Goal: Browse casually

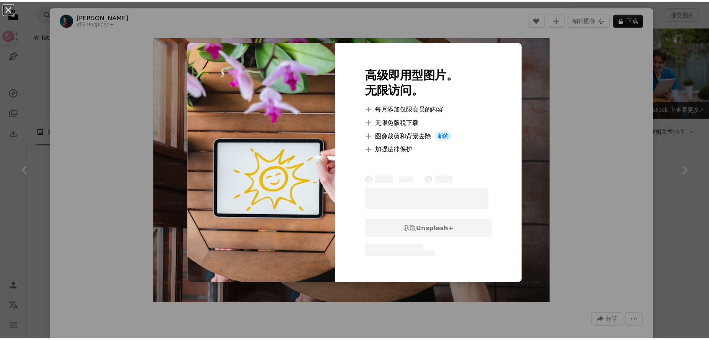
scroll to position [1025, 0]
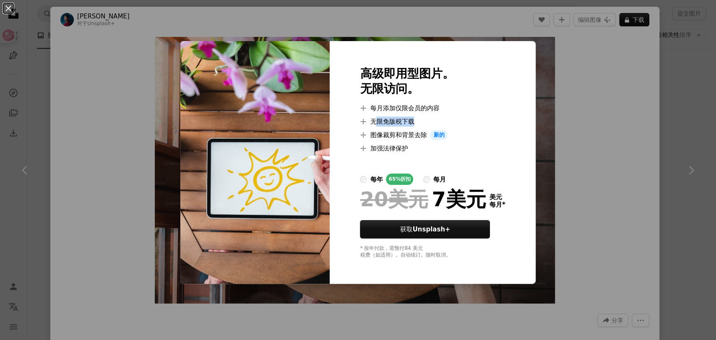
drag, startPoint x: 396, startPoint y: 121, endPoint x: 433, endPoint y: 121, distance: 37.3
click at [433, 121] on li "A plus sign 无限免版税下载" at bounding box center [432, 122] width 145 height 10
click at [583, 147] on div "An X shape 高级即用型图片。 无限访问。 A plus sign 每月添加仅限会员的内容 A plus sign 无限免版税下载 A plus si…" at bounding box center [358, 170] width 716 height 340
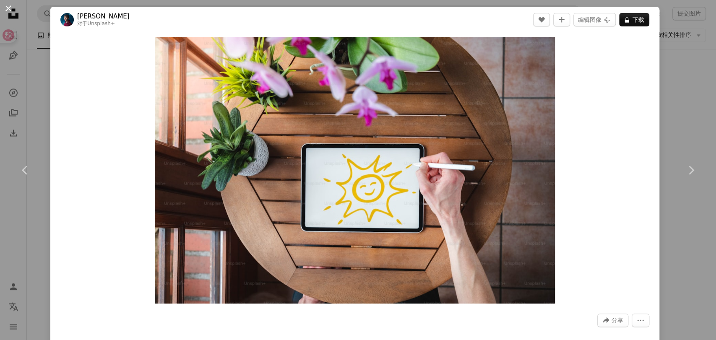
click at [5, 4] on button "An X shape" at bounding box center [8, 8] width 10 height 10
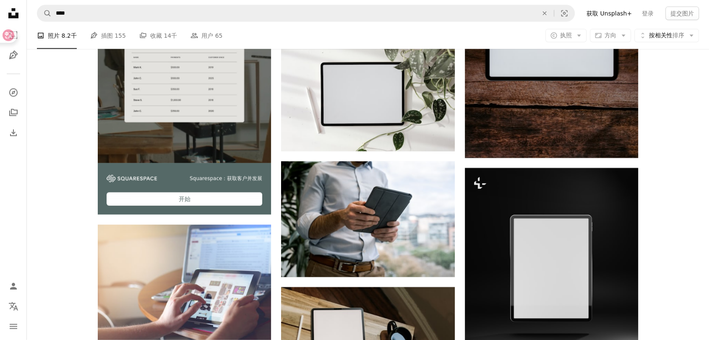
scroll to position [2003, 0]
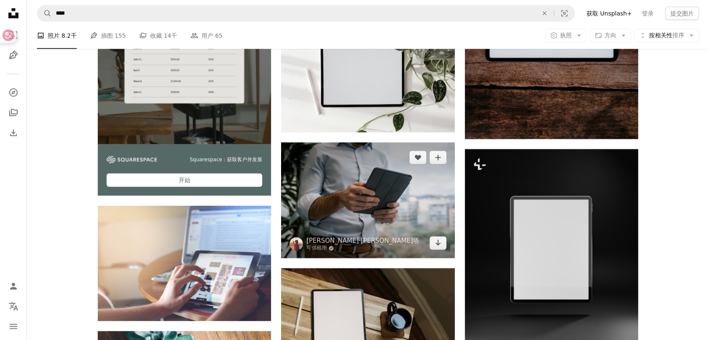
click at [358, 179] on img at bounding box center [367, 201] width 173 height 116
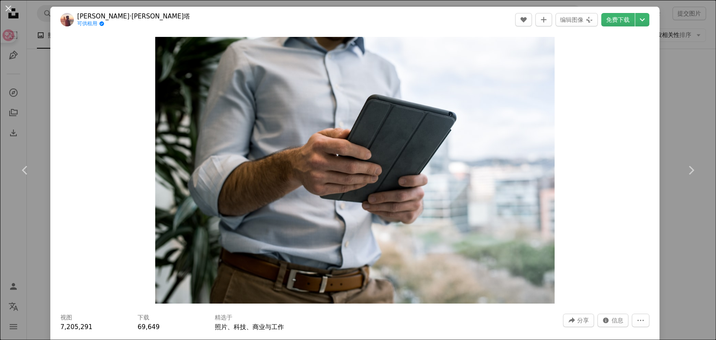
click at [4, 6] on button "An X shape" at bounding box center [8, 8] width 10 height 10
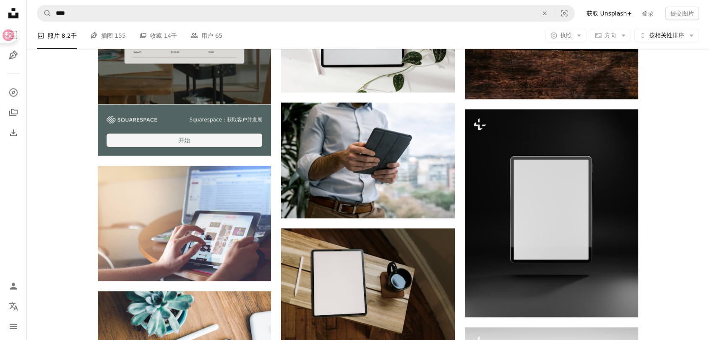
scroll to position [2143, 0]
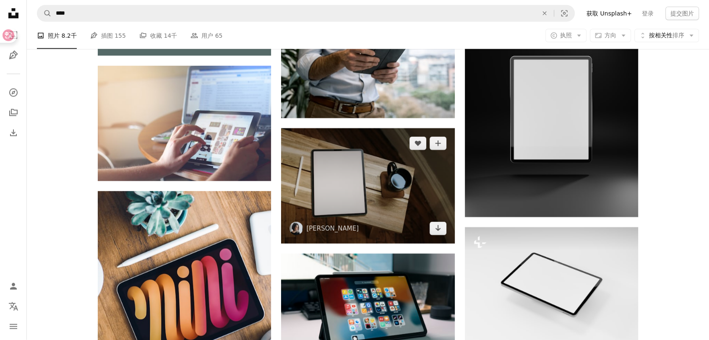
click at [351, 182] on img at bounding box center [367, 185] width 173 height 115
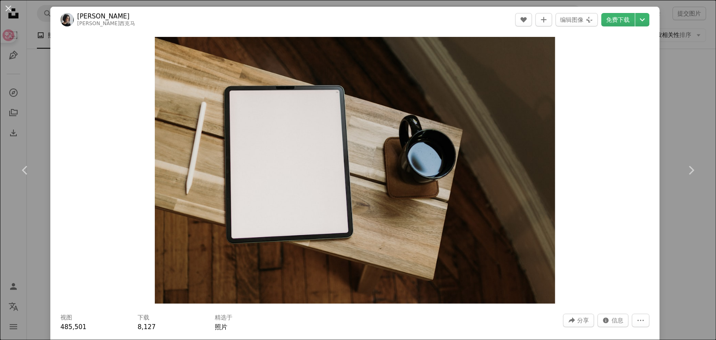
click at [654, 219] on div "An X shape Chevron left Chevron right [PERSON_NAME]·西克玛 [PERSON_NAME]西克马 A hear…" at bounding box center [358, 170] width 716 height 340
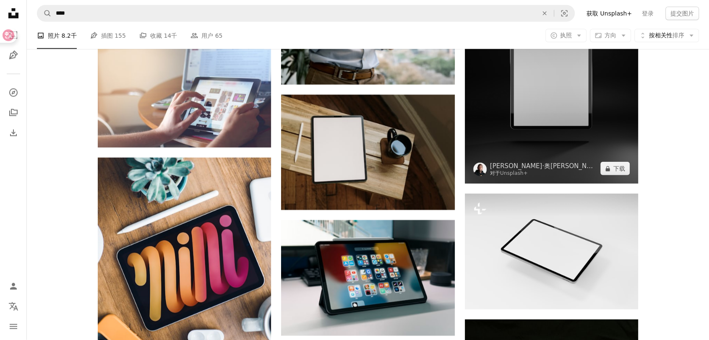
scroll to position [2329, 0]
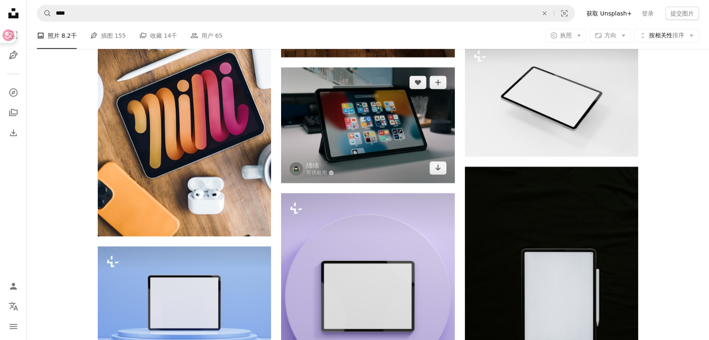
click at [387, 123] on img at bounding box center [367, 125] width 173 height 115
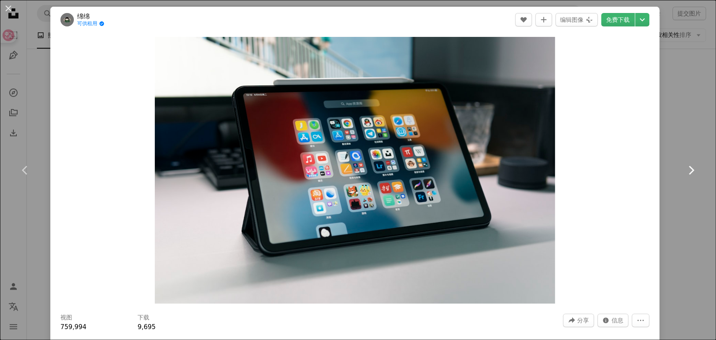
click at [672, 184] on link "Chevron right" at bounding box center [690, 170] width 50 height 80
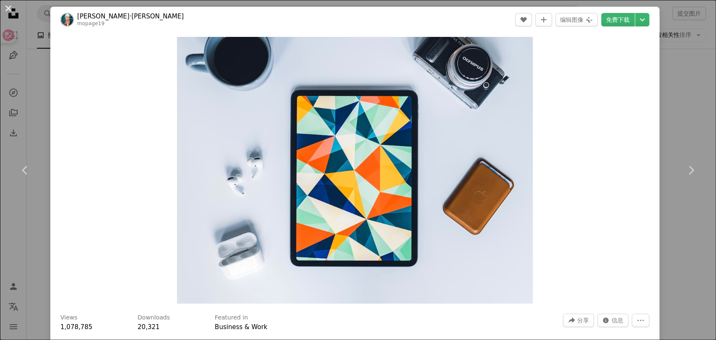
click at [6, 10] on button "An X shape" at bounding box center [8, 8] width 10 height 10
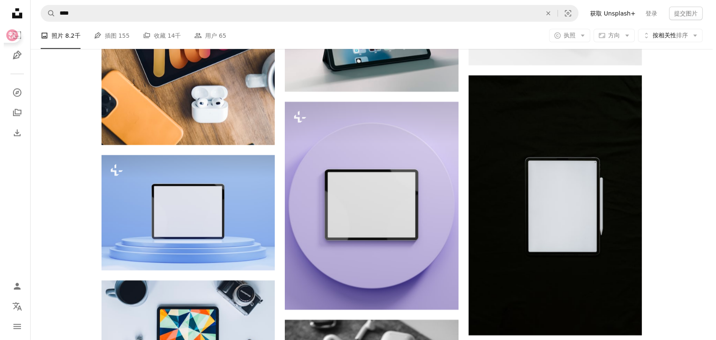
scroll to position [2283, 0]
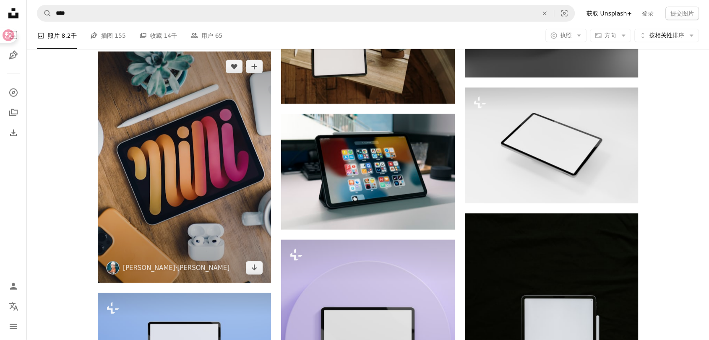
click at [144, 175] on img at bounding box center [184, 167] width 173 height 231
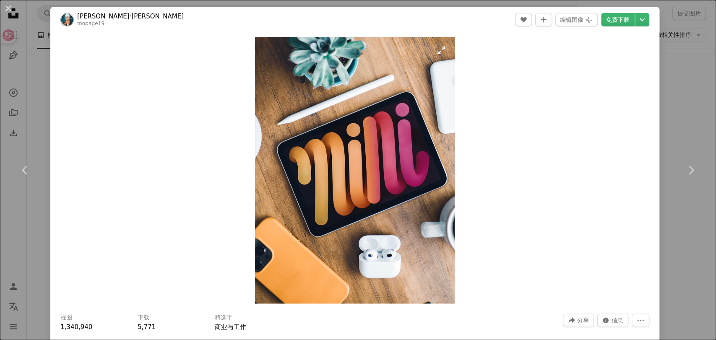
click at [440, 51] on img "放大此图像" at bounding box center [355, 170] width 200 height 267
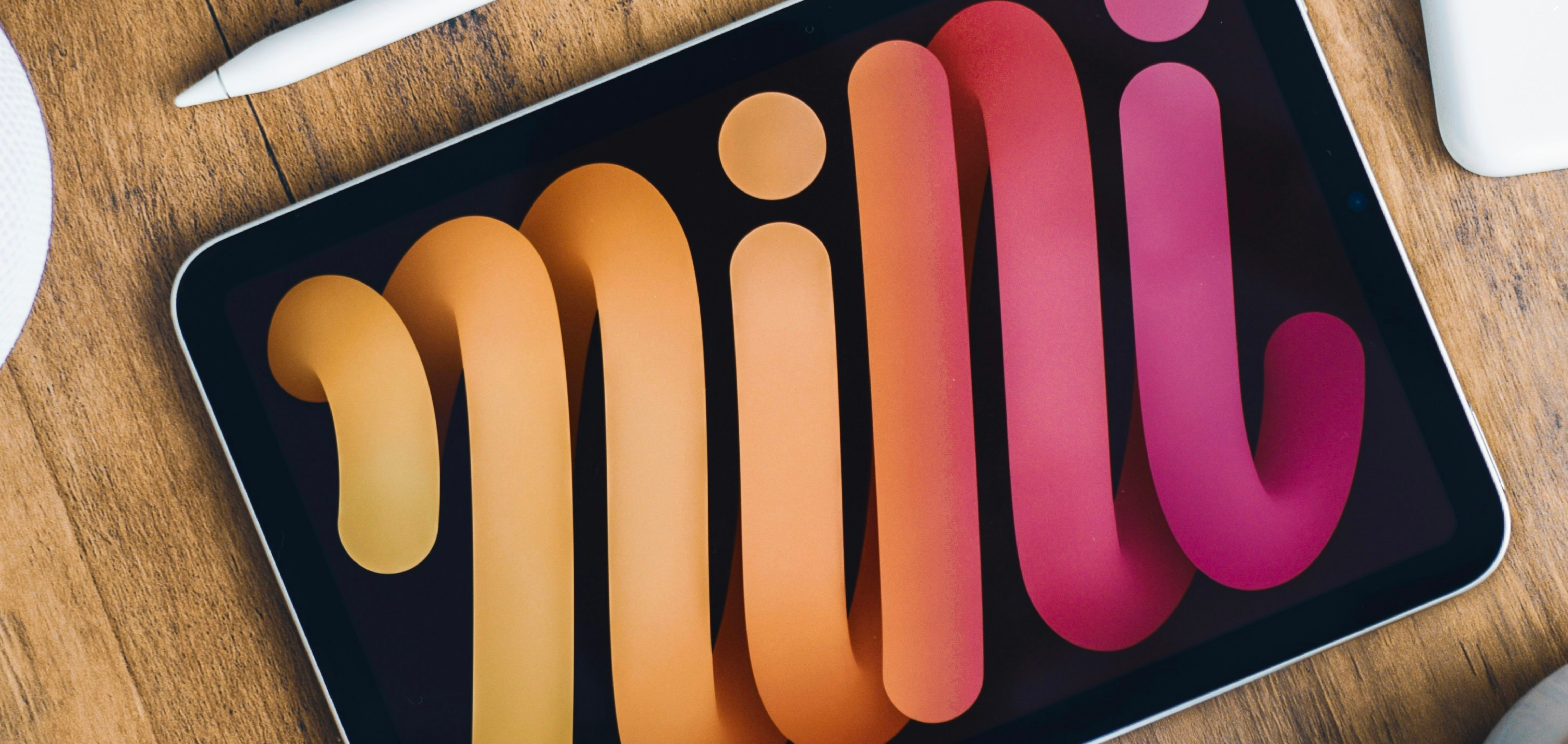
scroll to position [776, 0]
